Goal: Navigation & Orientation: Find specific page/section

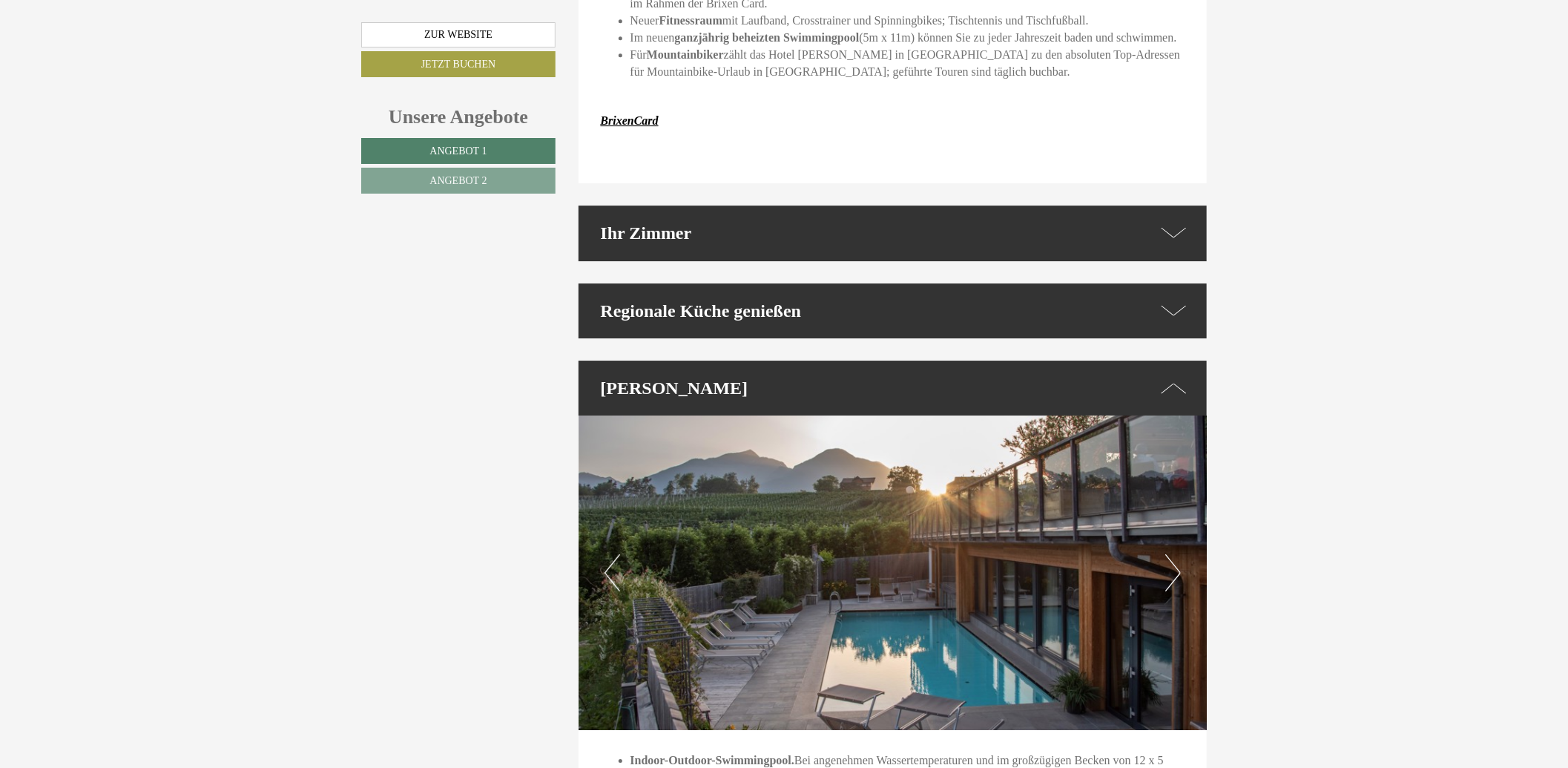
scroll to position [2967, 0]
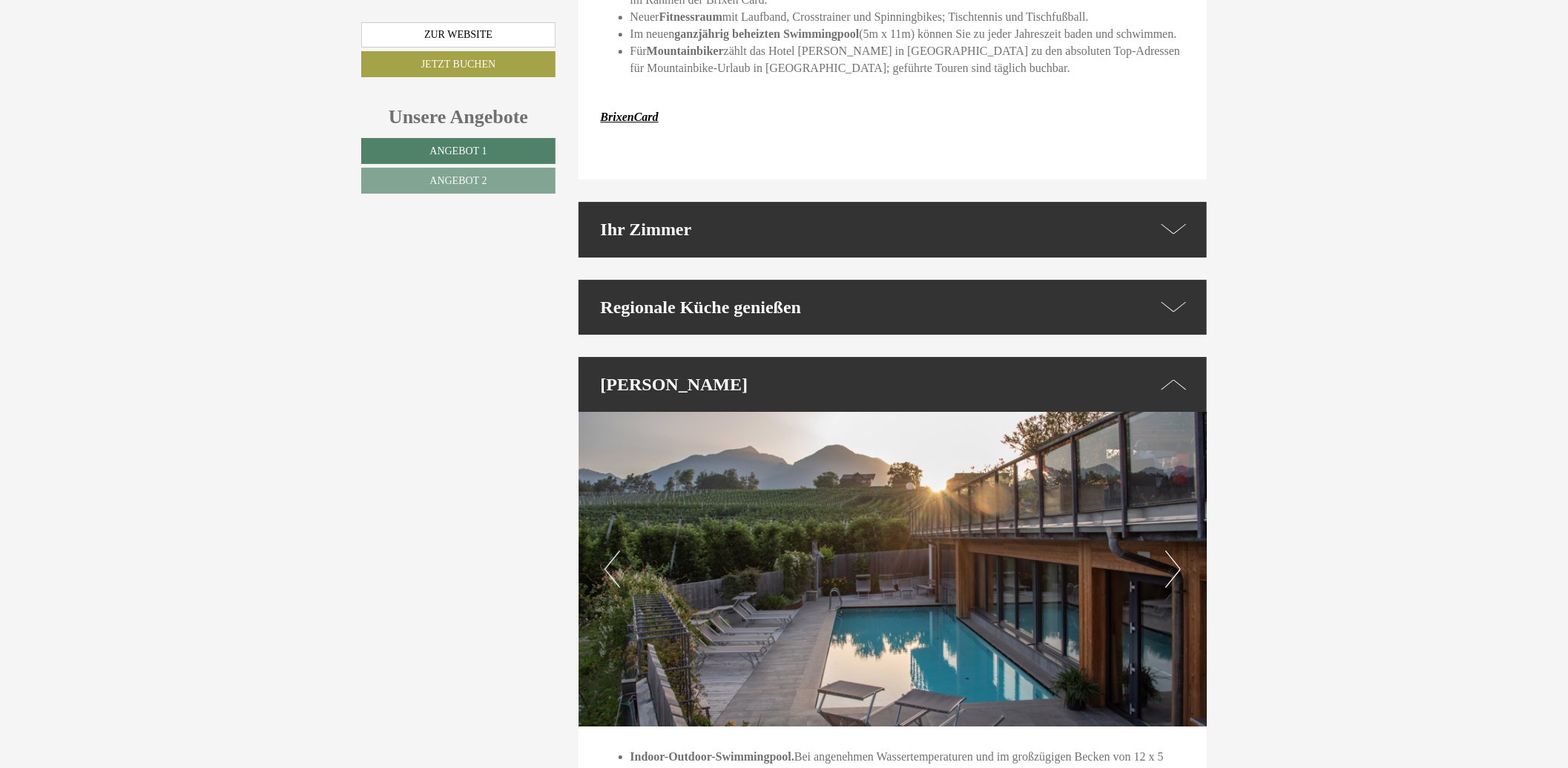
click at [1175, 550] on button "Next" at bounding box center [1173, 568] width 16 height 37
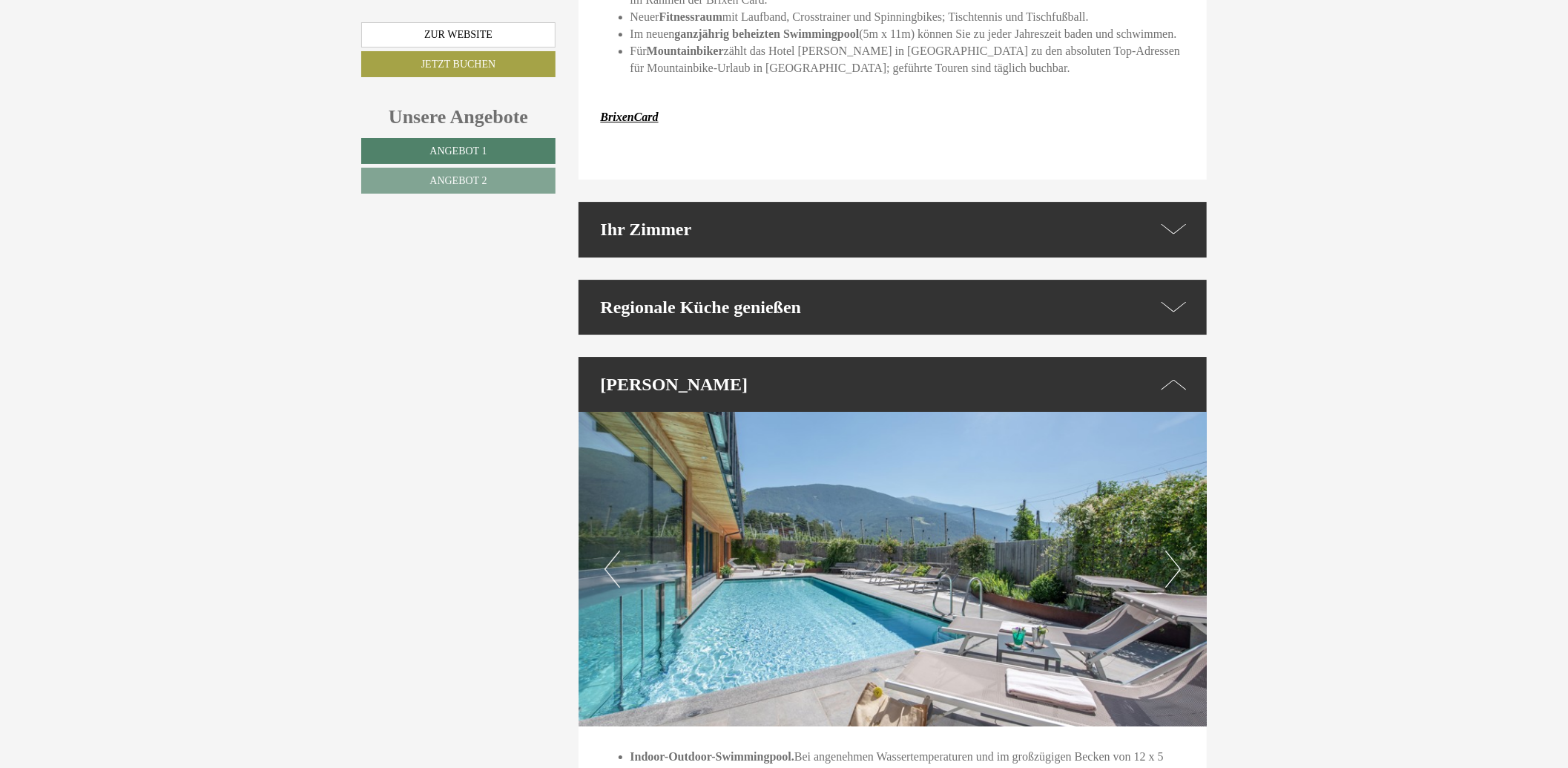
click at [1174, 550] on button "Next" at bounding box center [1173, 568] width 16 height 37
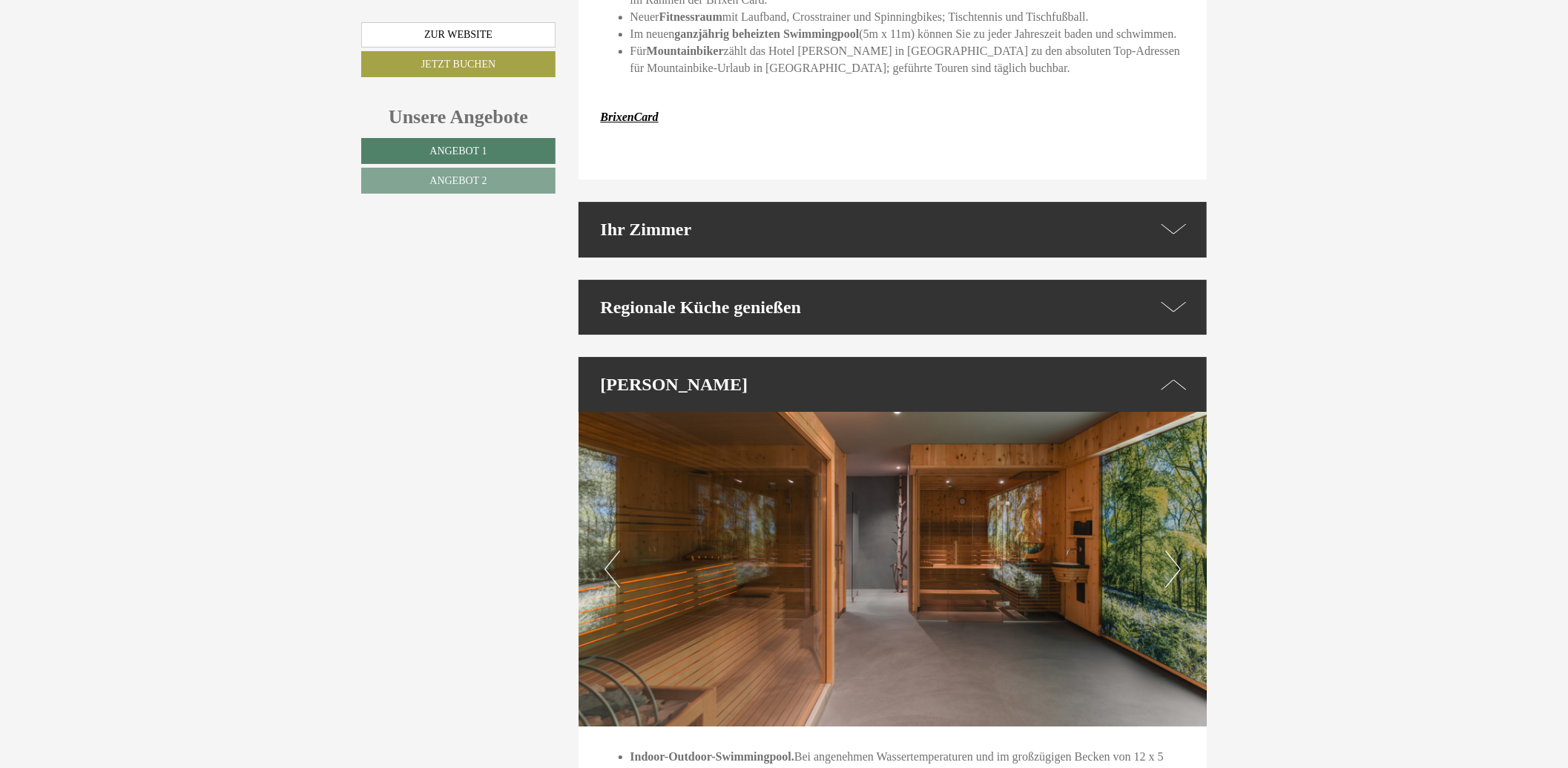
click at [1174, 550] on button "Next" at bounding box center [1173, 568] width 16 height 37
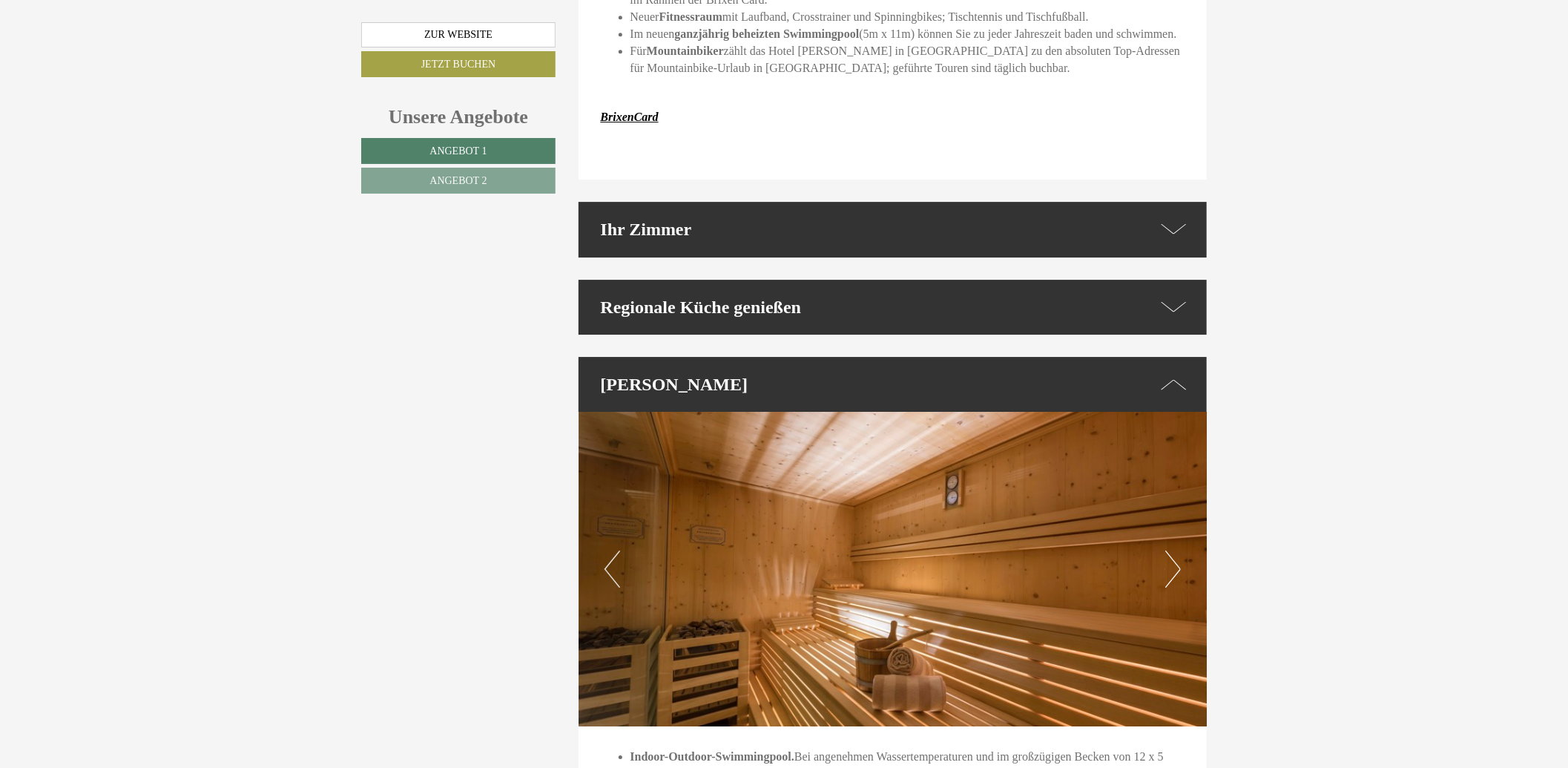
click at [1174, 550] on button "Next" at bounding box center [1173, 568] width 16 height 37
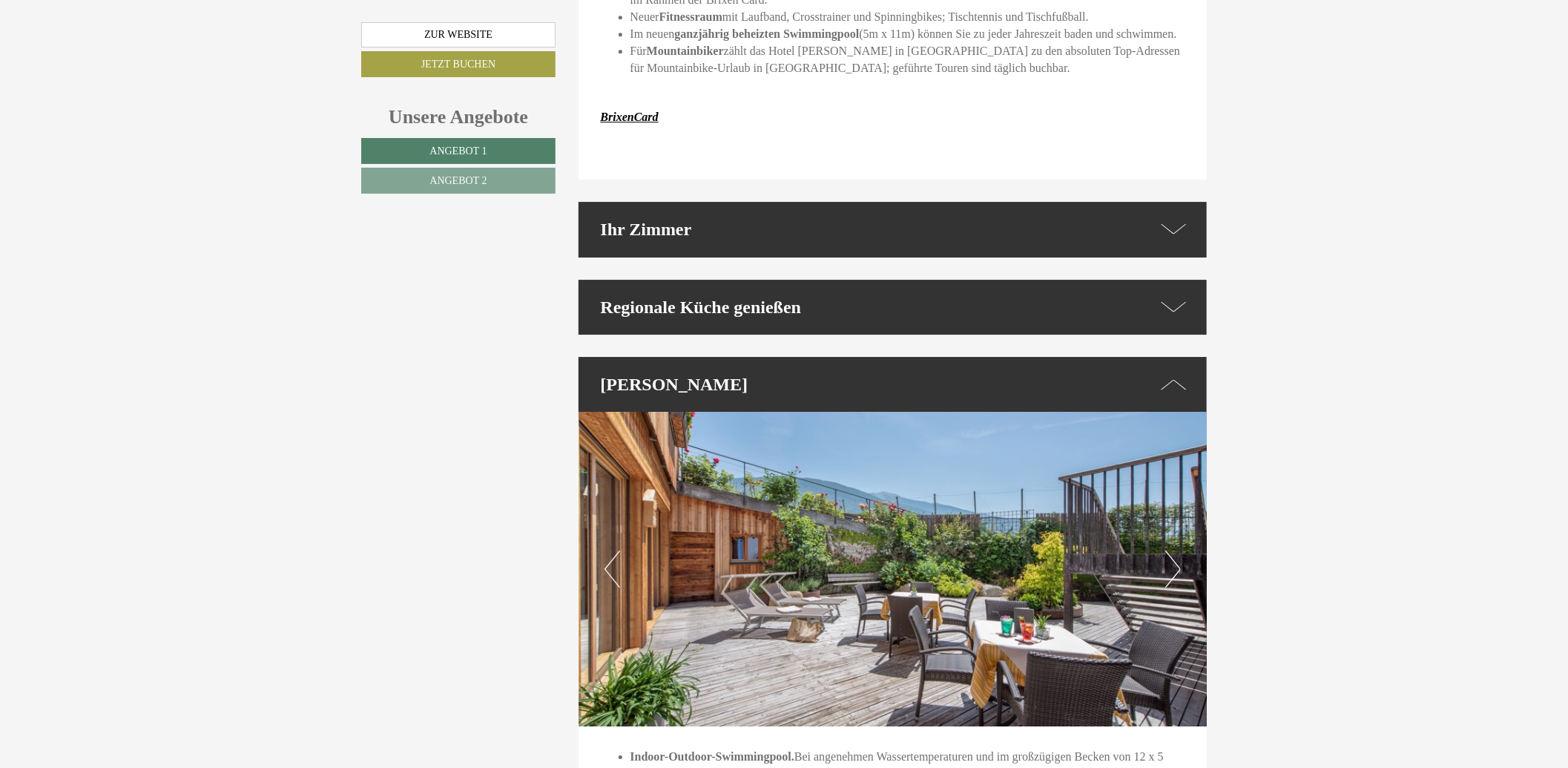
click at [1174, 550] on button "Next" at bounding box center [1173, 568] width 16 height 37
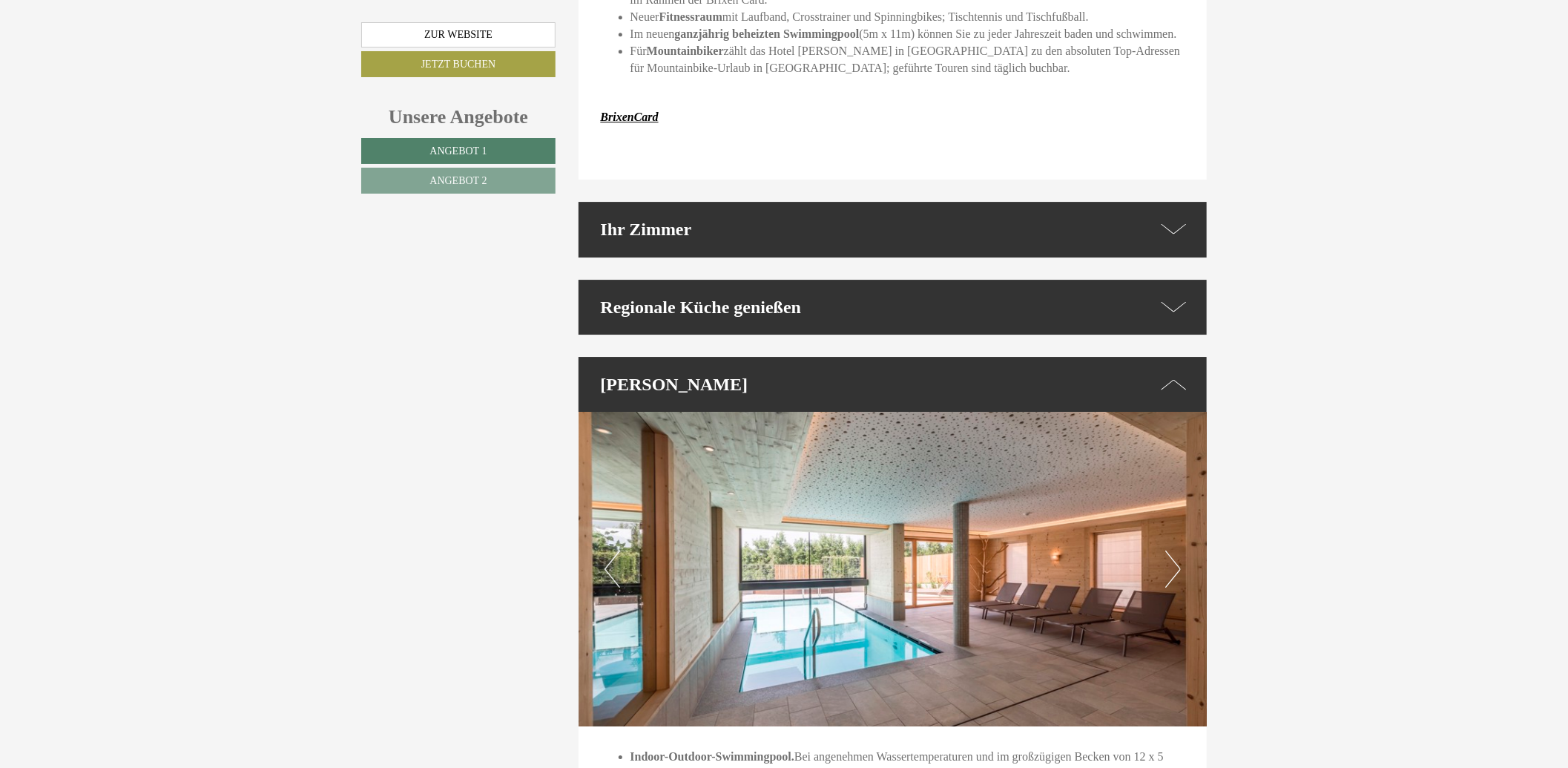
click at [1174, 550] on button "Next" at bounding box center [1173, 568] width 16 height 37
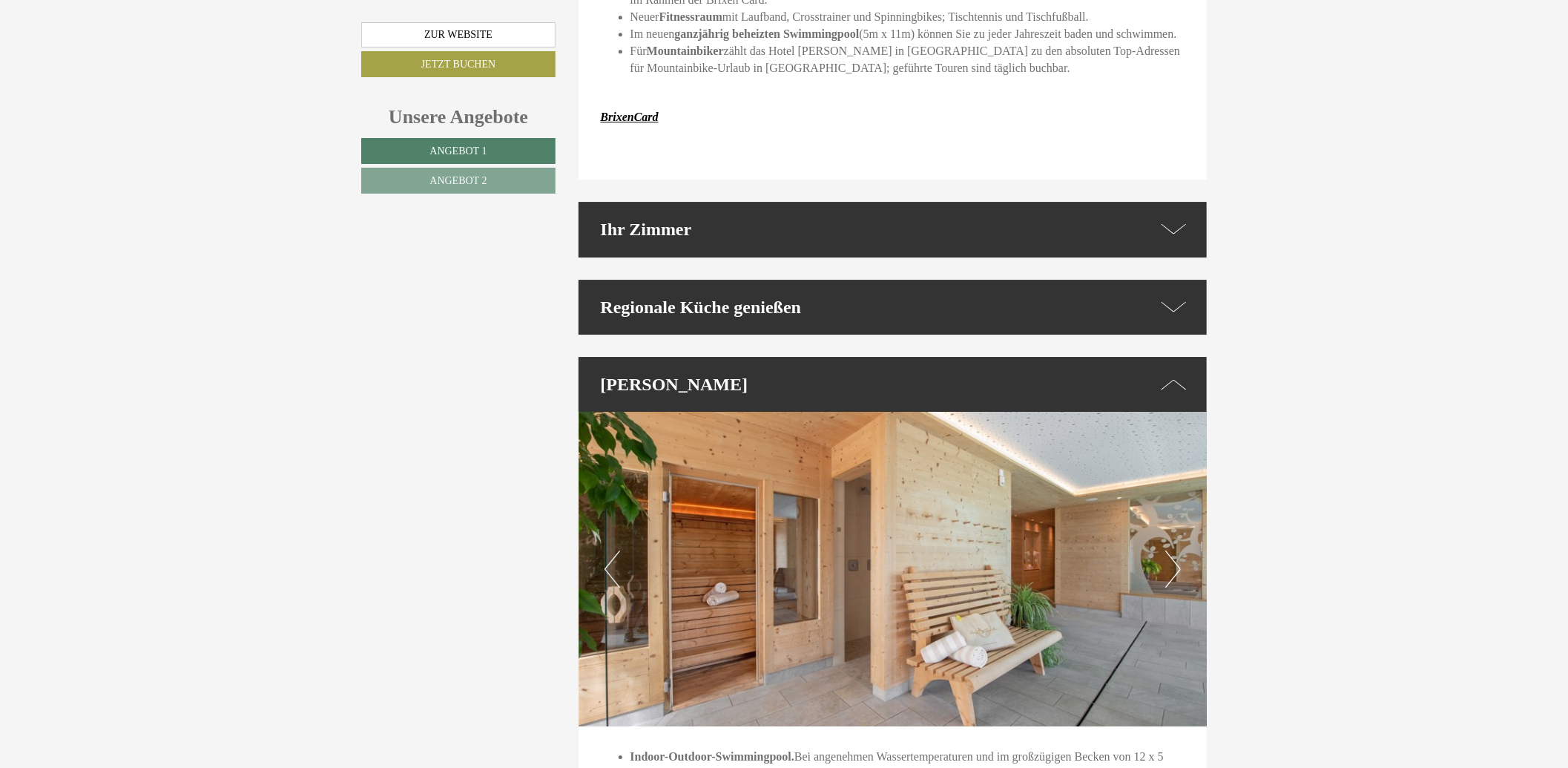
click at [1174, 550] on button "Next" at bounding box center [1173, 568] width 16 height 37
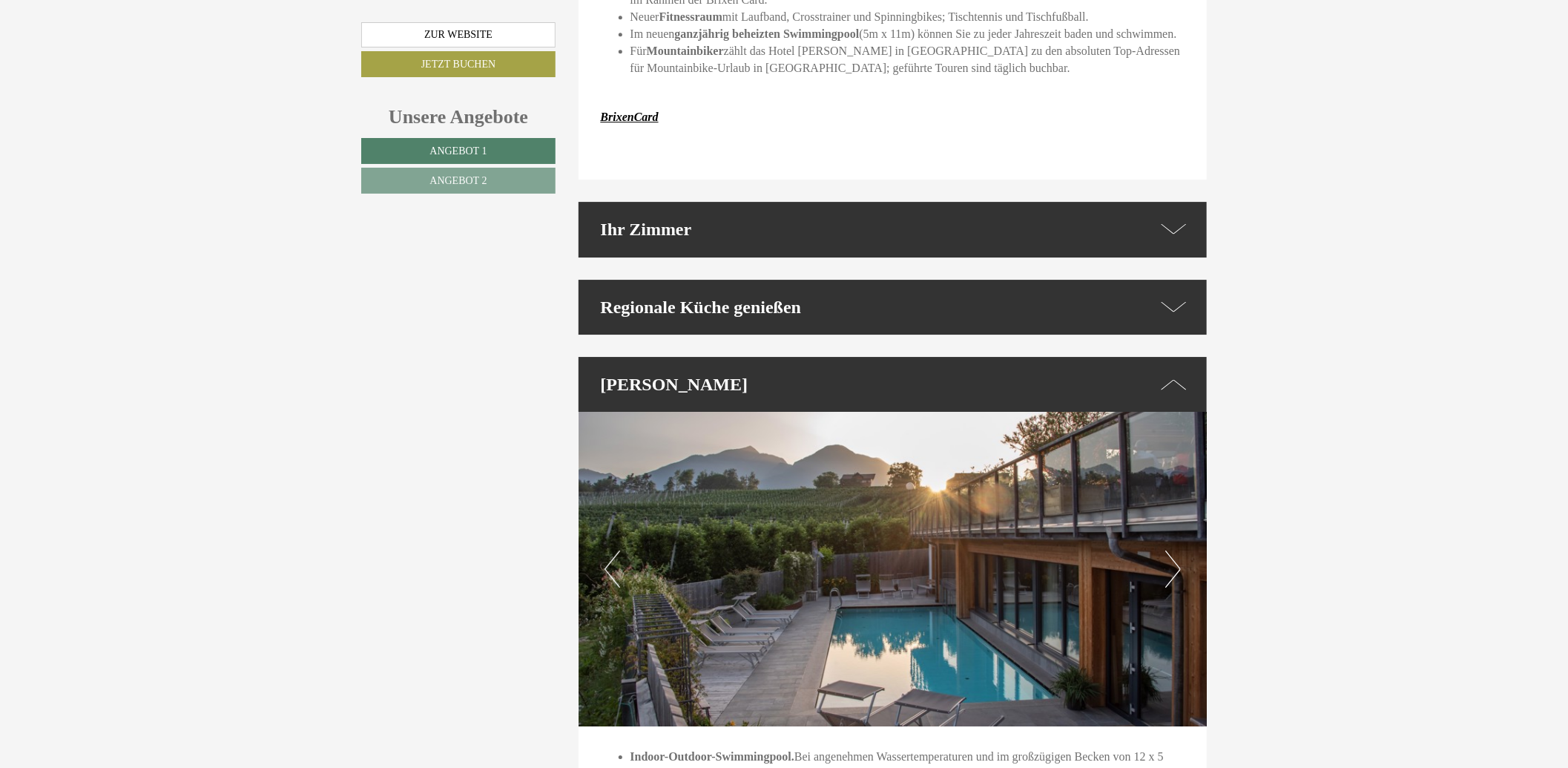
click at [1174, 550] on button "Next" at bounding box center [1173, 568] width 16 height 37
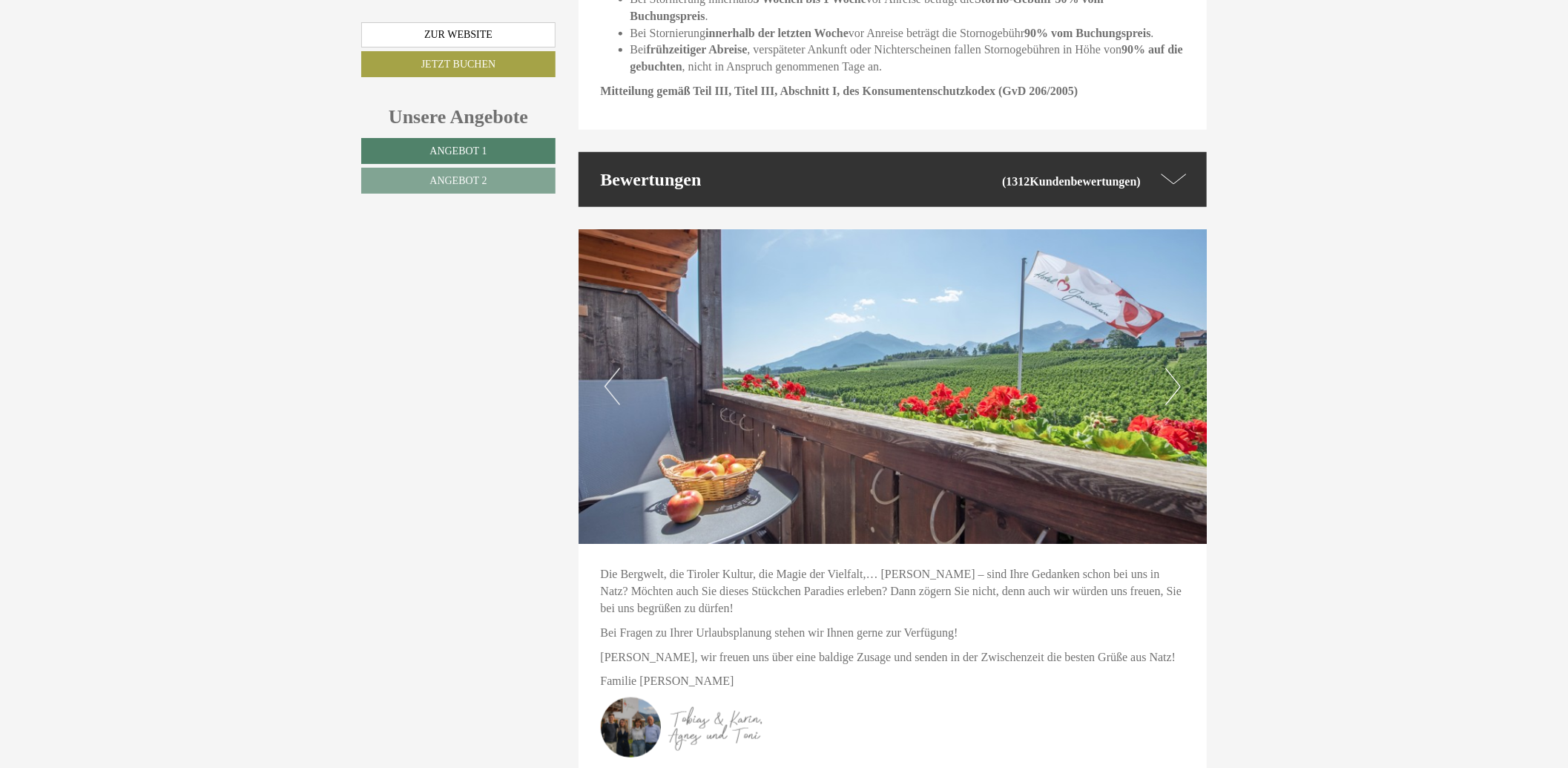
scroll to position [4203, 0]
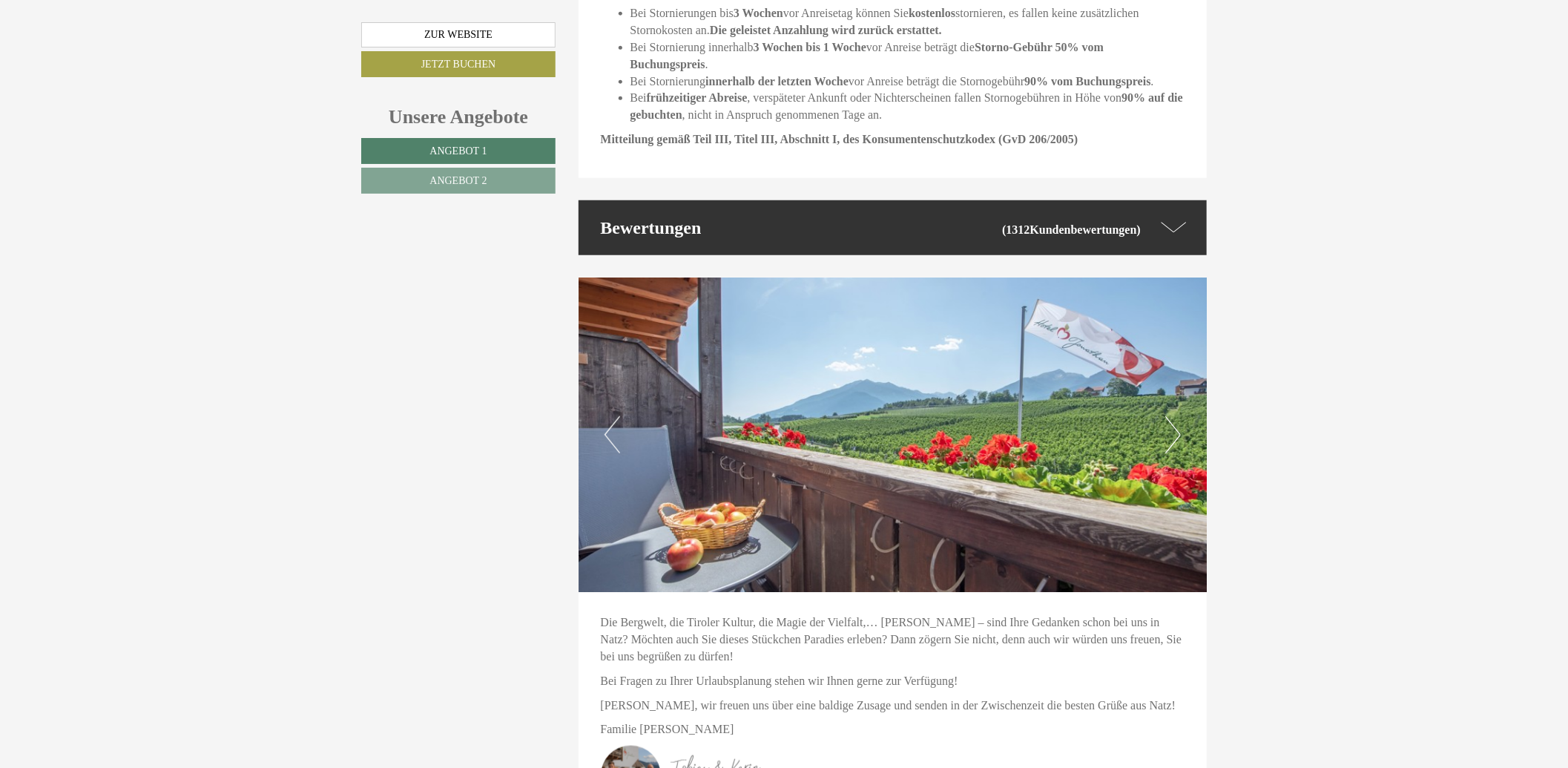
click at [1170, 217] on icon at bounding box center [1173, 227] width 25 height 21
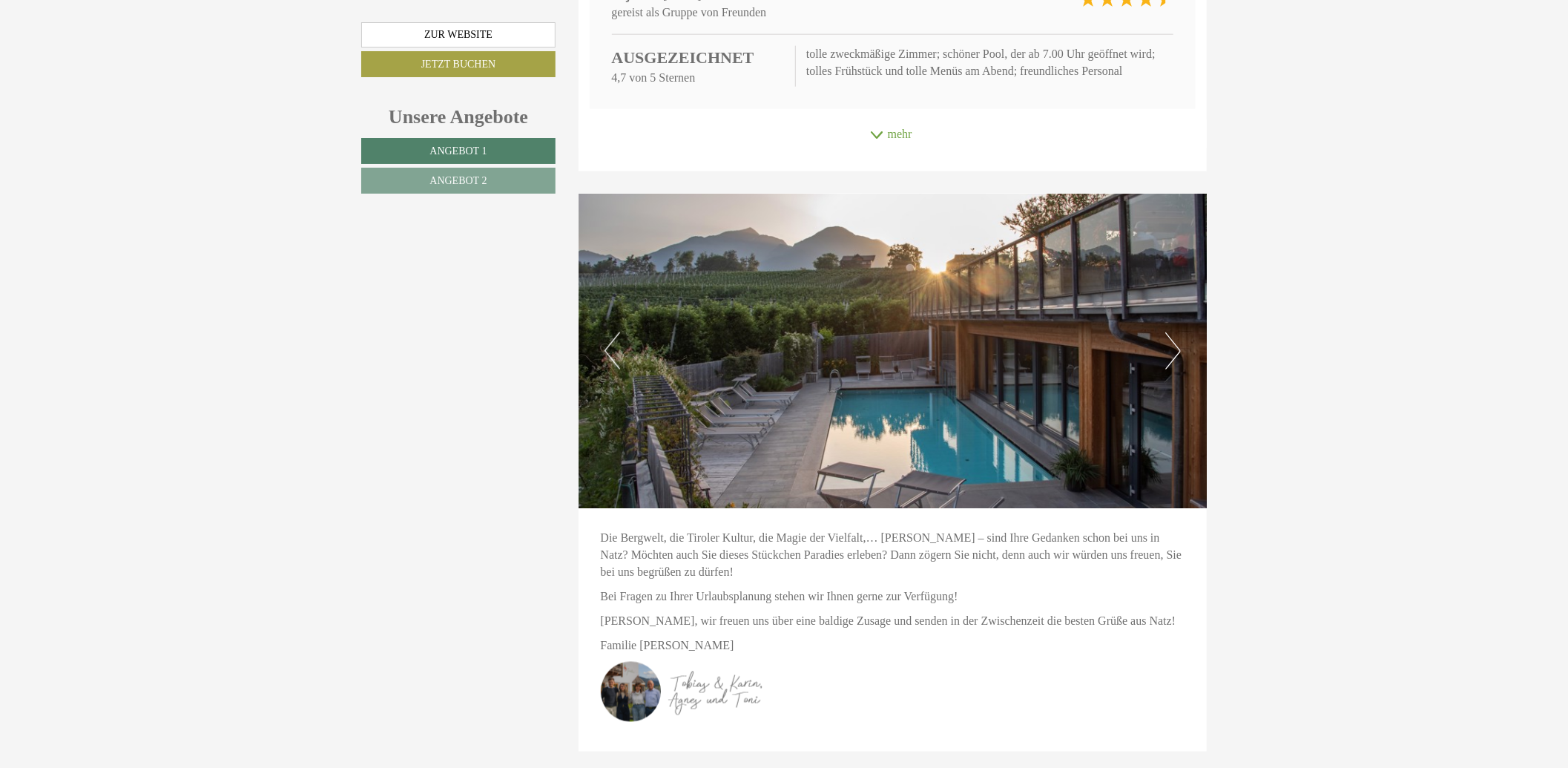
scroll to position [4451, 0]
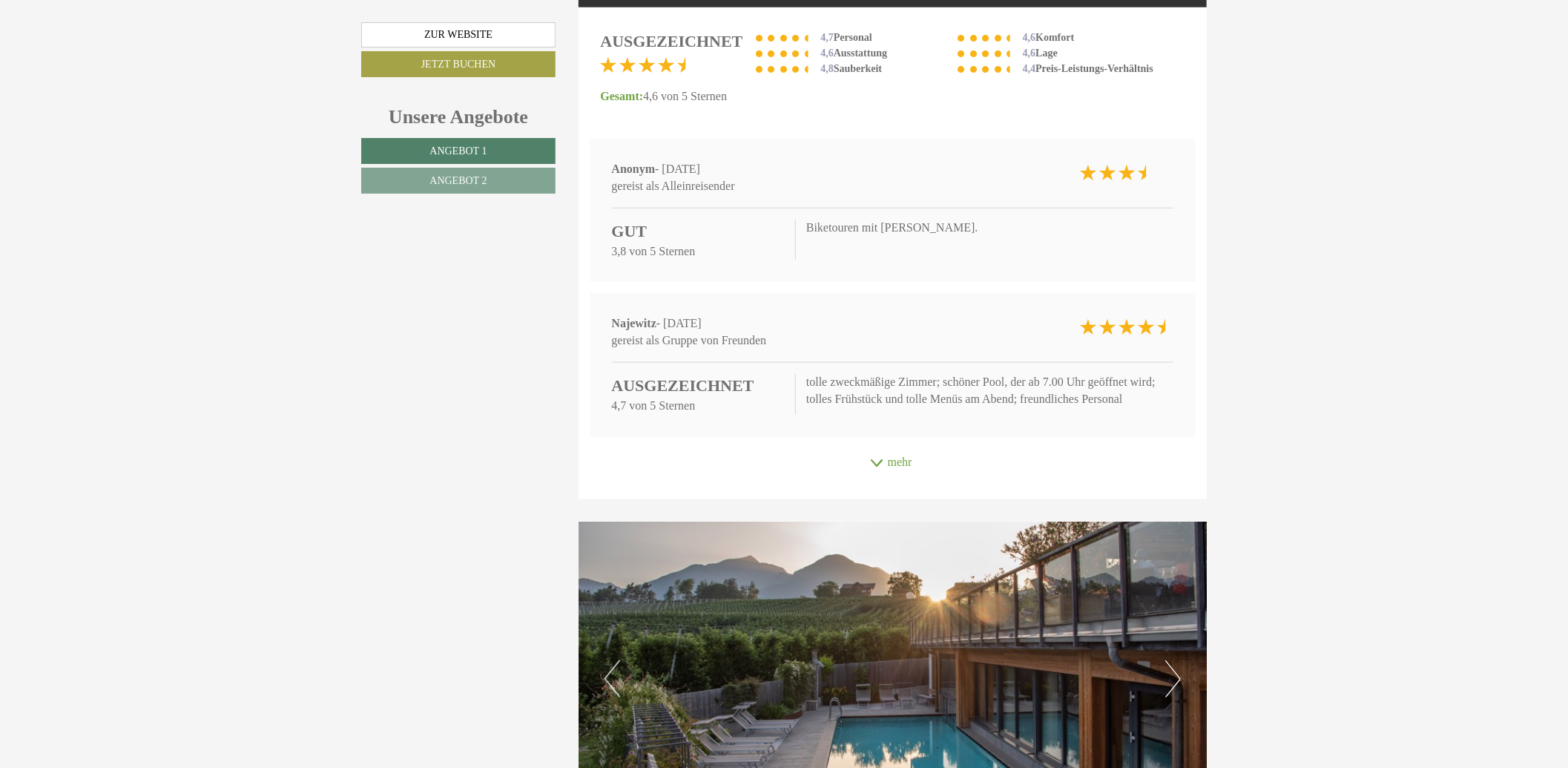
click at [872, 459] on icon at bounding box center [876, 463] width 15 height 7
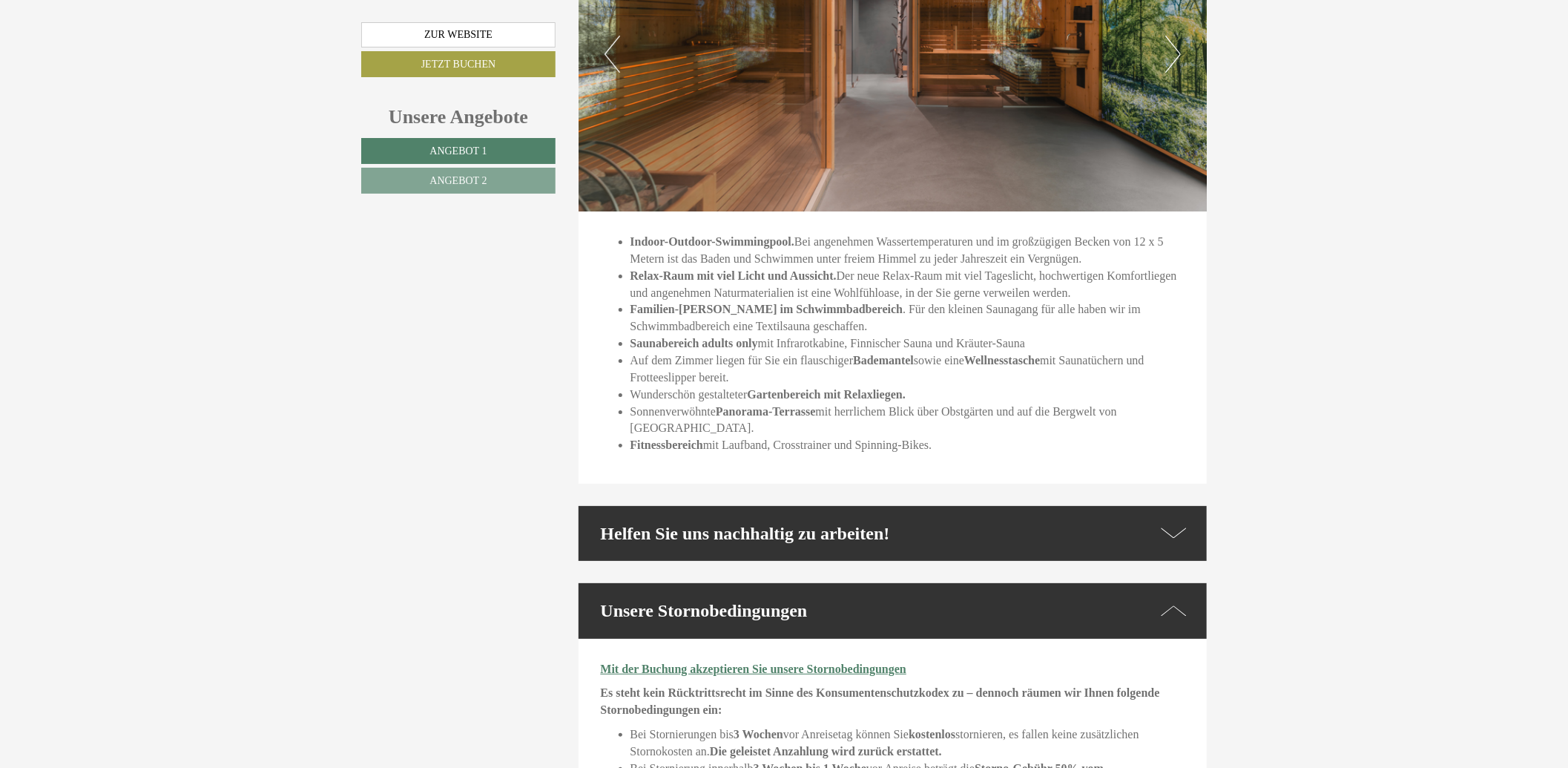
scroll to position [3157, 0]
